Goal: Transaction & Acquisition: Purchase product/service

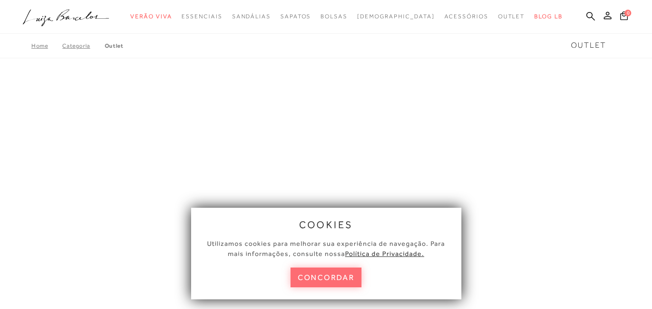
click at [330, 277] on button "concordar" at bounding box center [325, 278] width 71 height 20
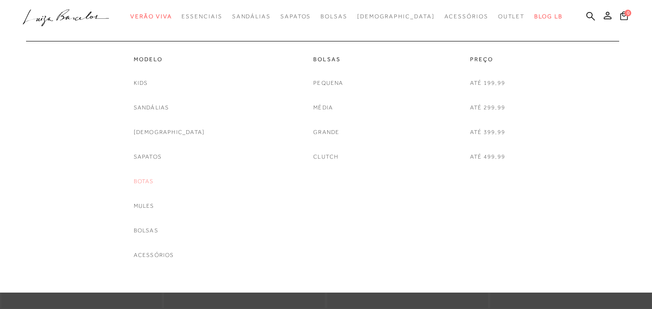
click at [154, 180] on link "Botas" at bounding box center [144, 182] width 20 height 10
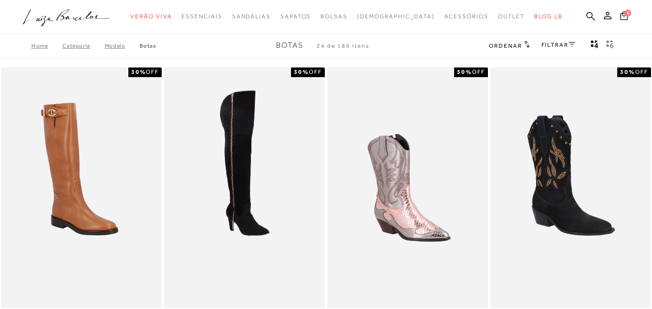
click at [551, 41] on div "FILTRAR" at bounding box center [558, 46] width 34 height 13
click at [556, 42] on link "FILTRAR" at bounding box center [558, 44] width 34 height 7
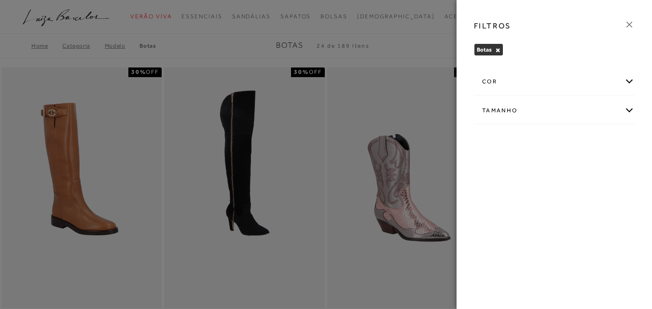
click at [544, 115] on div "Tamanho" at bounding box center [554, 111] width 160 height 26
click at [517, 166] on span "39" at bounding box center [516, 167] width 14 height 7
click at [517, 166] on input "39" at bounding box center [512, 169] width 10 height 10
checkbox input "true"
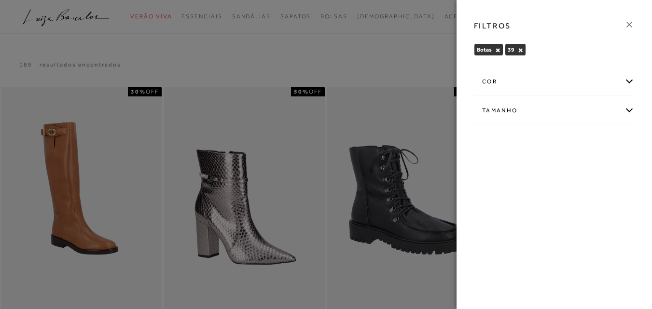
click at [632, 23] on icon at bounding box center [629, 24] width 11 height 11
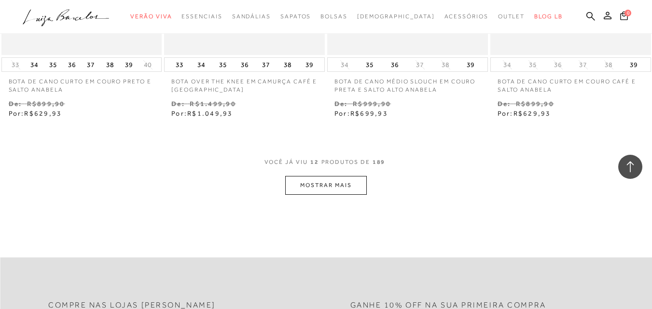
scroll to position [916, 0]
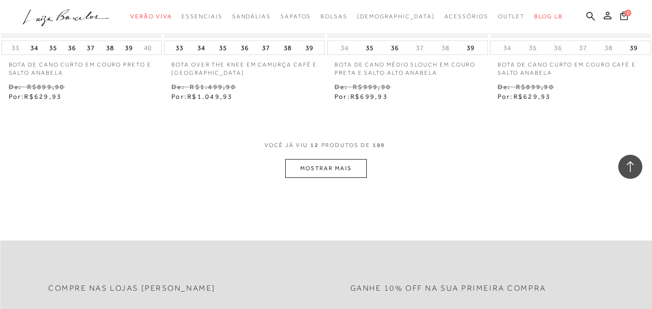
click at [336, 165] on button "MOSTRAR MAIS" at bounding box center [325, 168] width 81 height 19
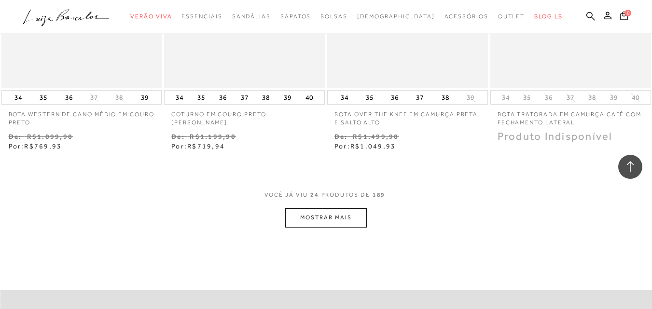
scroll to position [1881, 0]
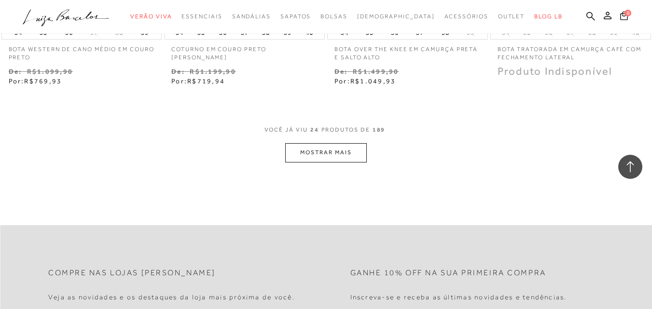
click at [323, 151] on button "MOSTRAR MAIS" at bounding box center [325, 152] width 81 height 19
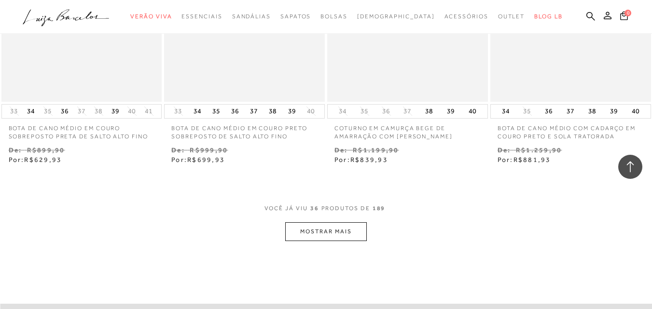
scroll to position [2797, 0]
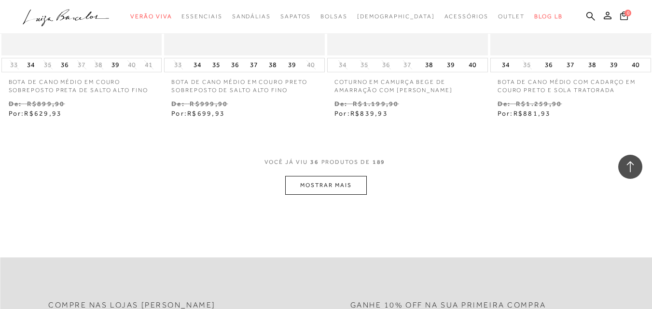
click at [318, 184] on button "MOSTRAR MAIS" at bounding box center [325, 185] width 81 height 19
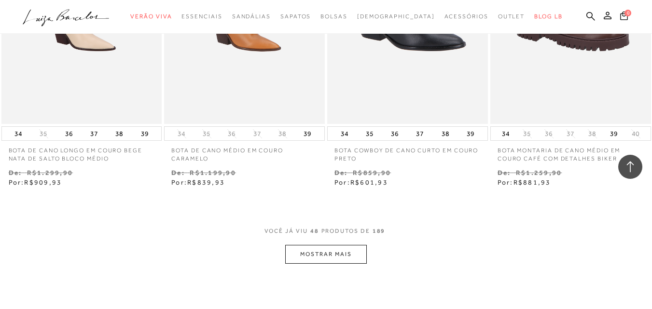
scroll to position [3714, 0]
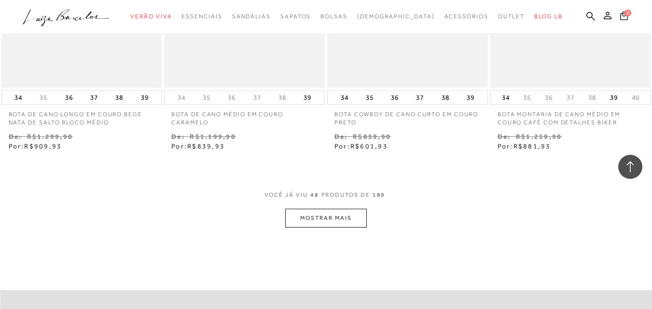
click at [345, 209] on button "MOSTRAR MAIS" at bounding box center [325, 218] width 81 height 19
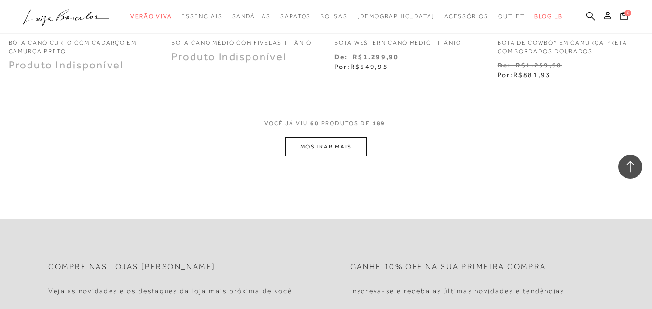
scroll to position [4727, 0]
click at [331, 144] on button "MOSTRAR MAIS" at bounding box center [325, 146] width 81 height 19
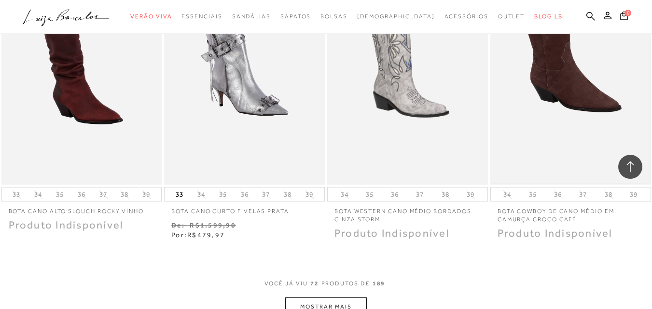
scroll to position [5643, 0]
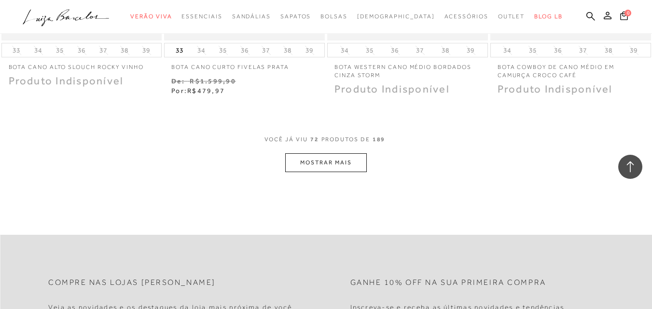
click at [339, 158] on button "MOSTRAR MAIS" at bounding box center [325, 162] width 81 height 19
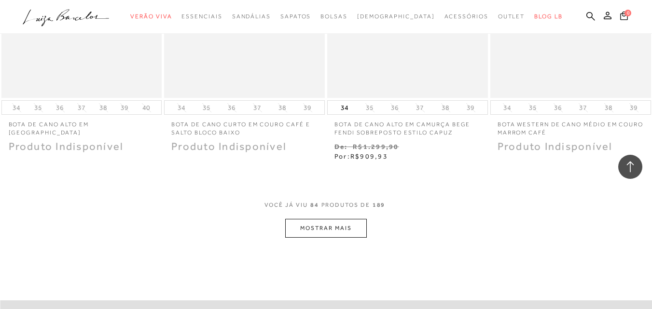
scroll to position [6511, 0]
click at [314, 219] on button "MOSTRAR MAIS" at bounding box center [325, 227] width 81 height 19
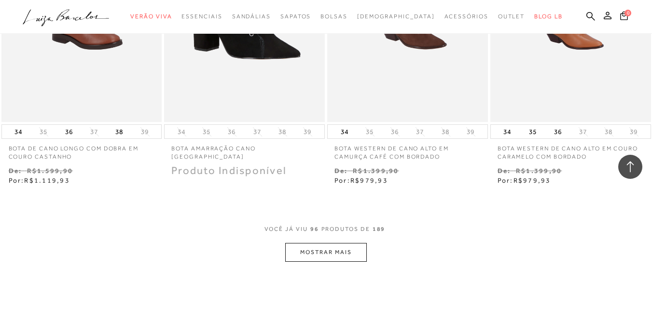
scroll to position [7476, 0]
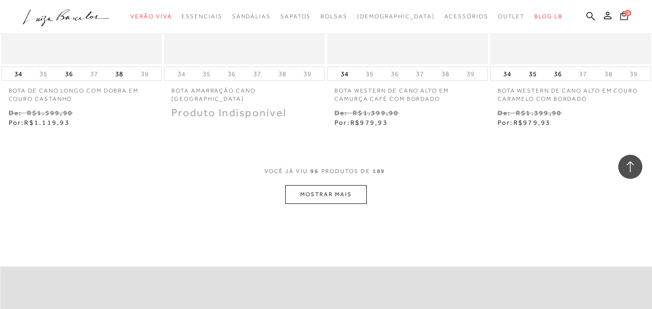
click at [330, 185] on button "MOSTRAR MAIS" at bounding box center [325, 194] width 81 height 19
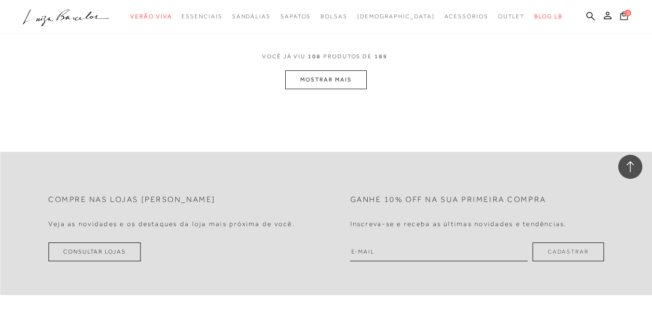
scroll to position [8537, 0]
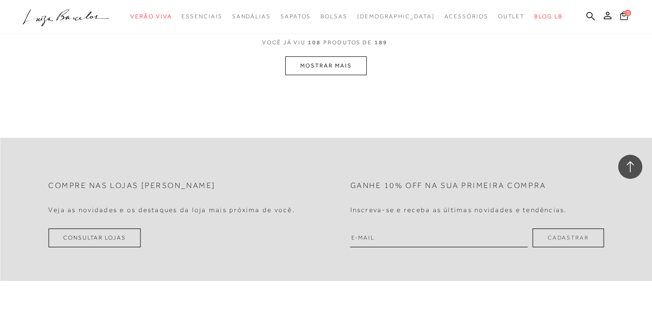
click at [333, 59] on button "MOSTRAR MAIS" at bounding box center [325, 65] width 81 height 19
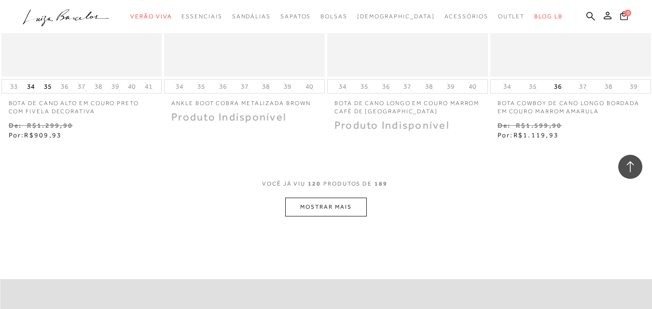
scroll to position [9333, 0]
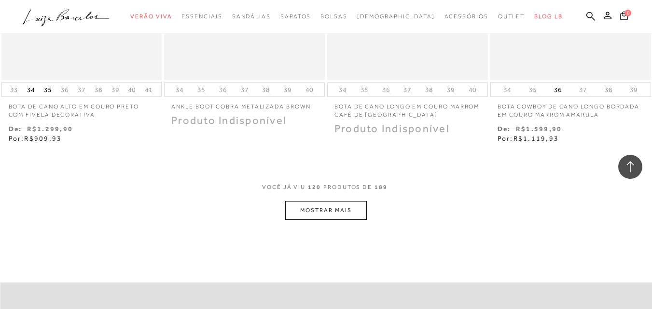
click at [313, 201] on button "MOSTRAR MAIS" at bounding box center [325, 210] width 81 height 19
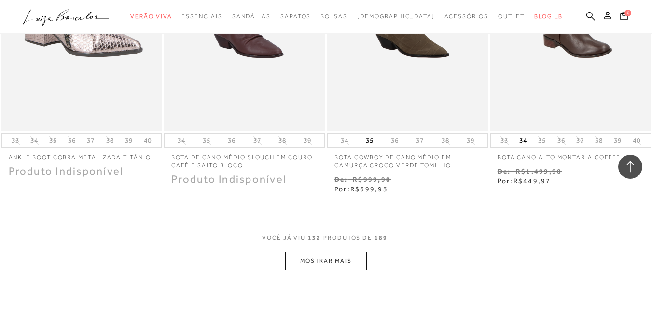
scroll to position [10298, 0]
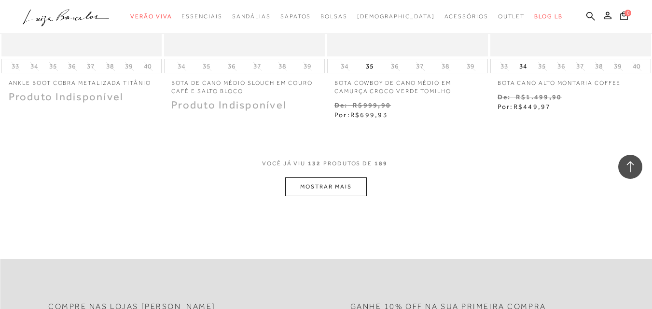
click at [341, 178] on button "MOSTRAR MAIS" at bounding box center [325, 186] width 81 height 19
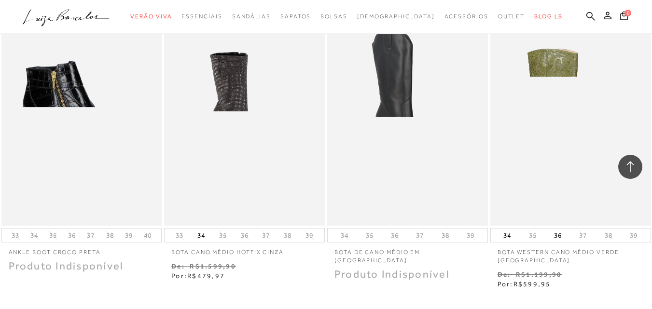
scroll to position [11263, 0]
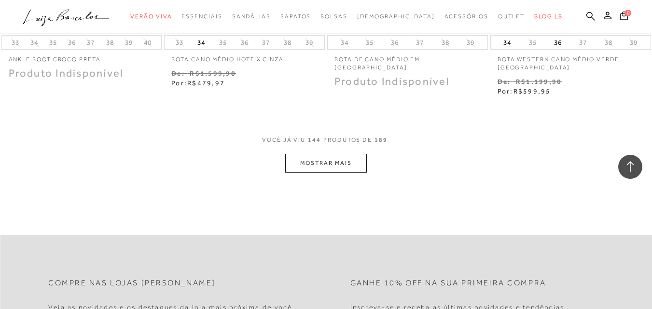
click at [314, 154] on button "MOSTRAR MAIS" at bounding box center [325, 163] width 81 height 19
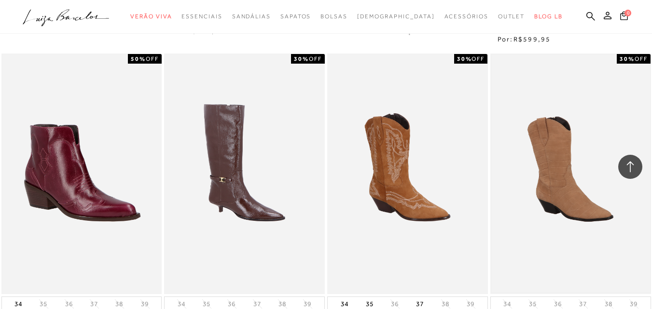
scroll to position [11311, 0]
